Goal: Check status: Check status

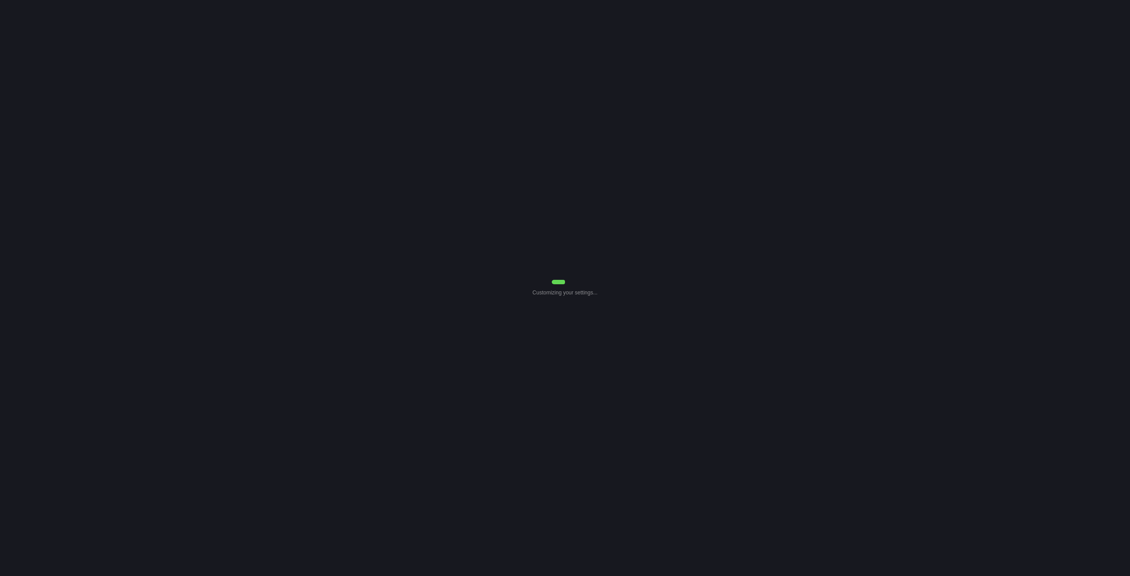
select select "7"
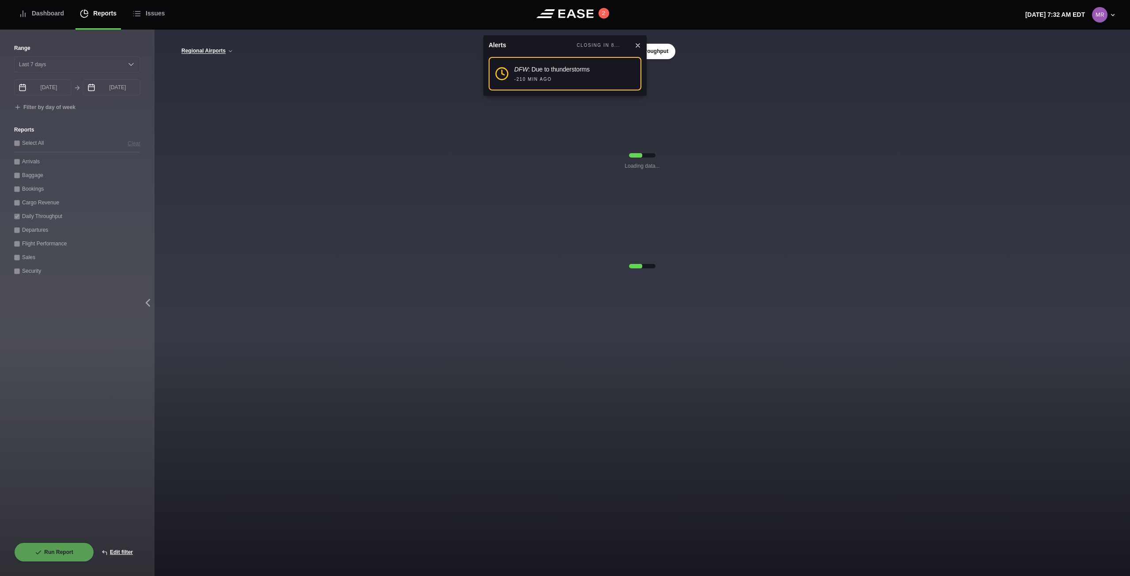
click at [770, 33] on div "Regional Airports Regional Airports CVG Only All Airports Daily Throughput Load…" at bounding box center [641, 153] width 975 height 246
click at [637, 45] on icon at bounding box center [638, 46] width 4 height 4
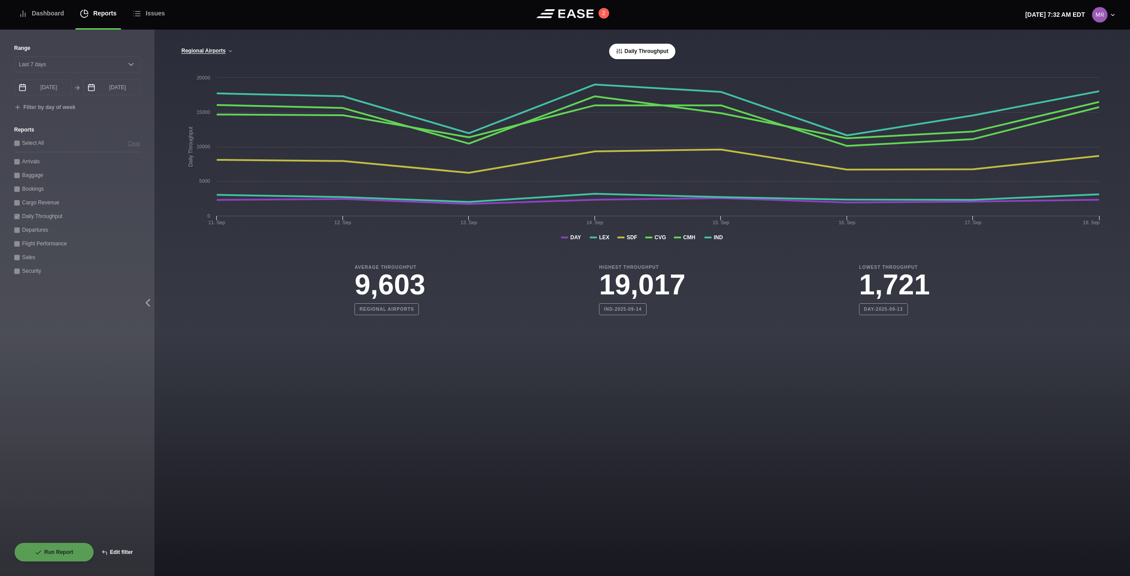
click at [129, 552] on button "Edit filter" at bounding box center [117, 551] width 46 height 19
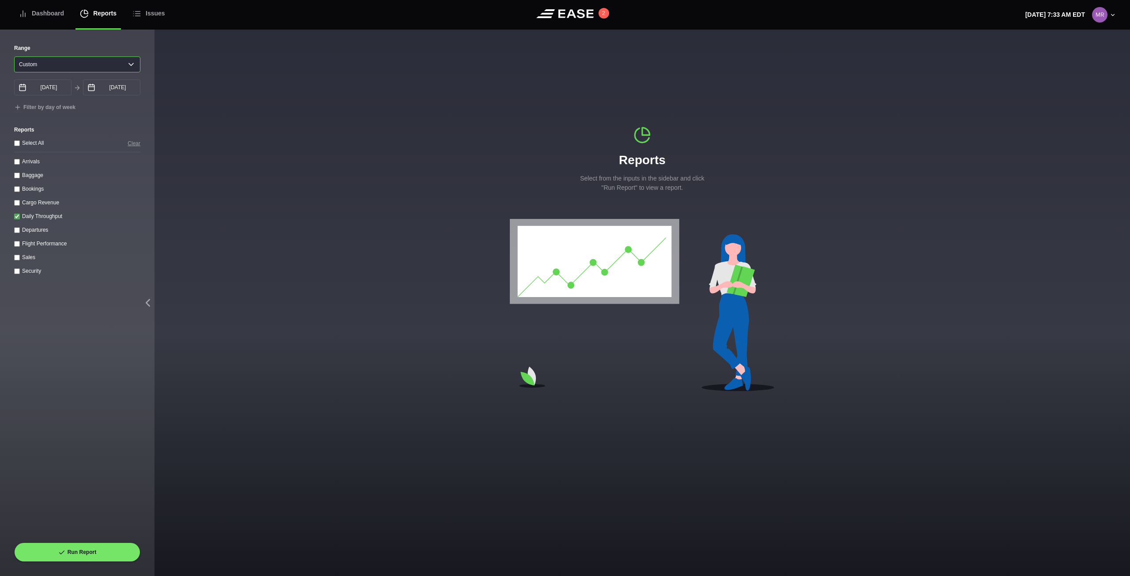
click at [127, 64] on select "Yesterday Last 7 days Last 14 days Last 30 days Last 6 weeks Custom" at bounding box center [77, 64] width 126 height 16
select select "7"
click at [14, 56] on select "Yesterday Last 7 days Last 14 days Last 30 days Last 6 weeks Custom" at bounding box center [77, 64] width 126 height 16
type input "09/15/2025"
type input "09/22/2025"
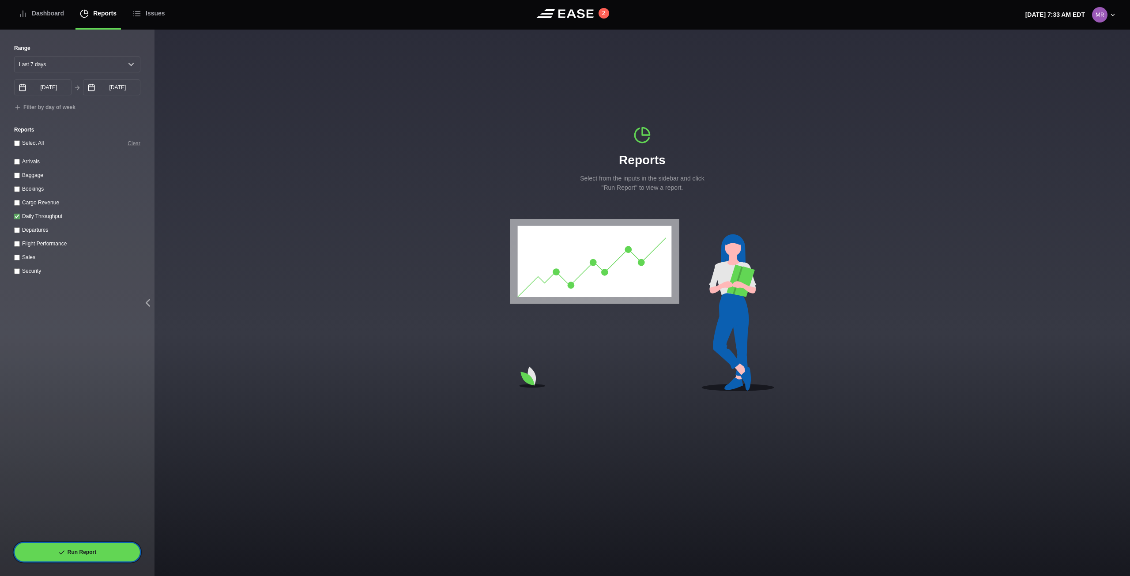
click at [103, 555] on button "Run Report" at bounding box center [77, 551] width 126 height 19
select select "7"
